Goal: Information Seeking & Learning: Find specific fact

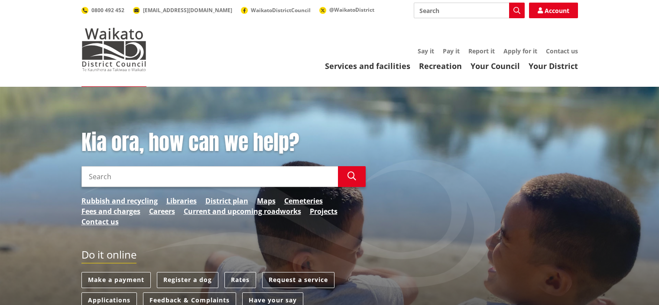
click at [102, 172] on input "Search" at bounding box center [209, 176] width 256 height 21
type input "voting boxes matangi"
click at [357, 175] on button "Search" at bounding box center [352, 176] width 28 height 21
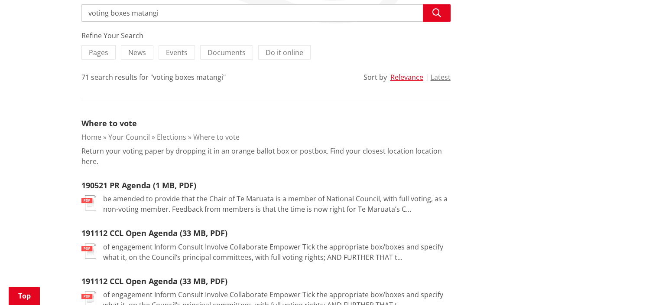
scroll to position [171, 0]
click at [99, 123] on link "Where to vote" at bounding box center [108, 122] width 55 height 10
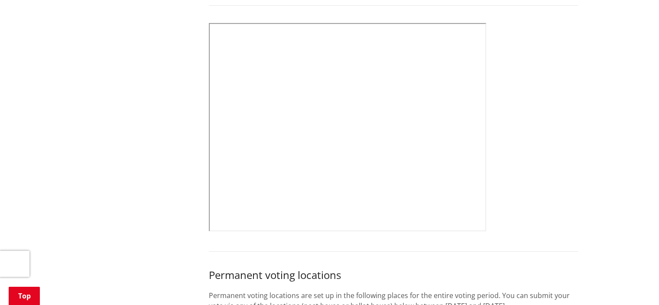
scroll to position [431, 0]
drag, startPoint x: 607, startPoint y: 138, endPoint x: 598, endPoint y: 153, distance: 17.5
